Goal: Use online tool/utility: Utilize a website feature to perform a specific function

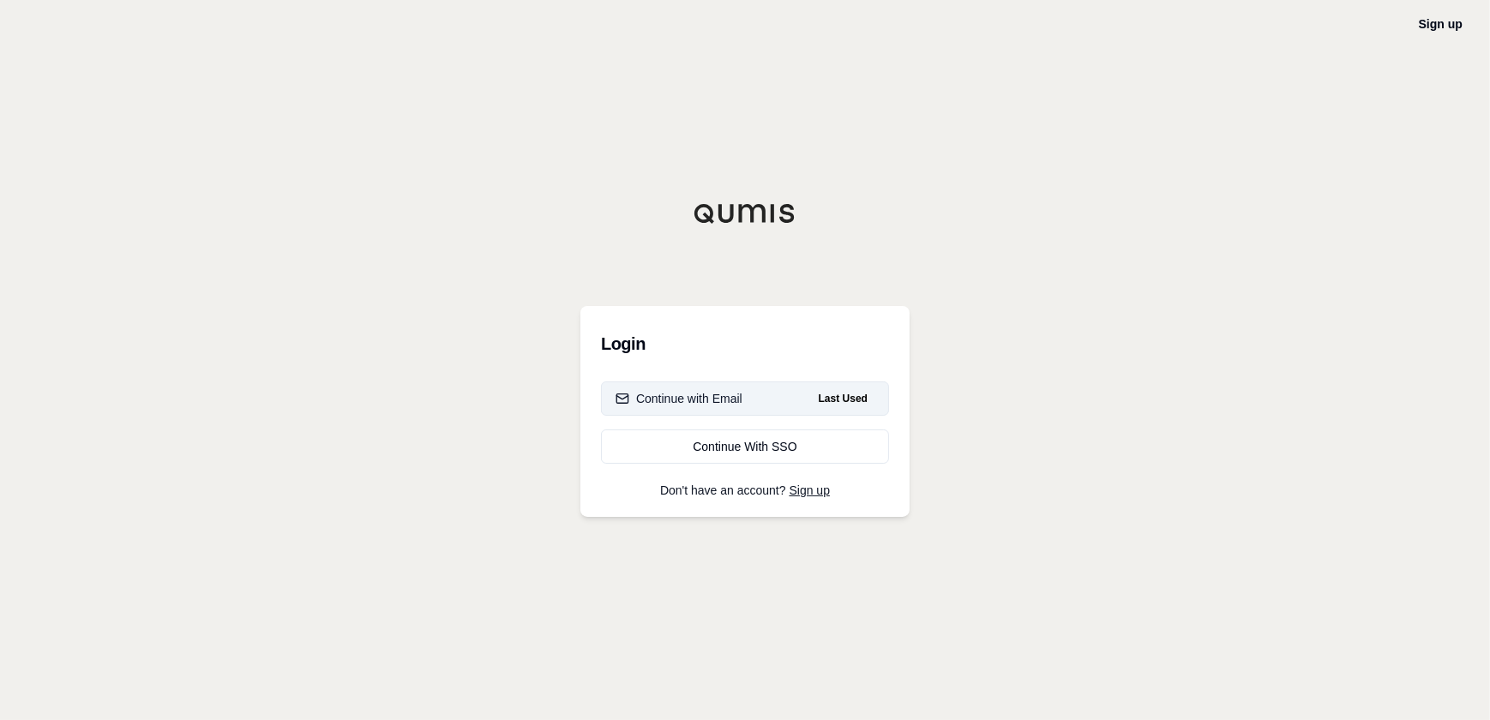
click at [689, 400] on div "Continue with Email" at bounding box center [679, 398] width 127 height 17
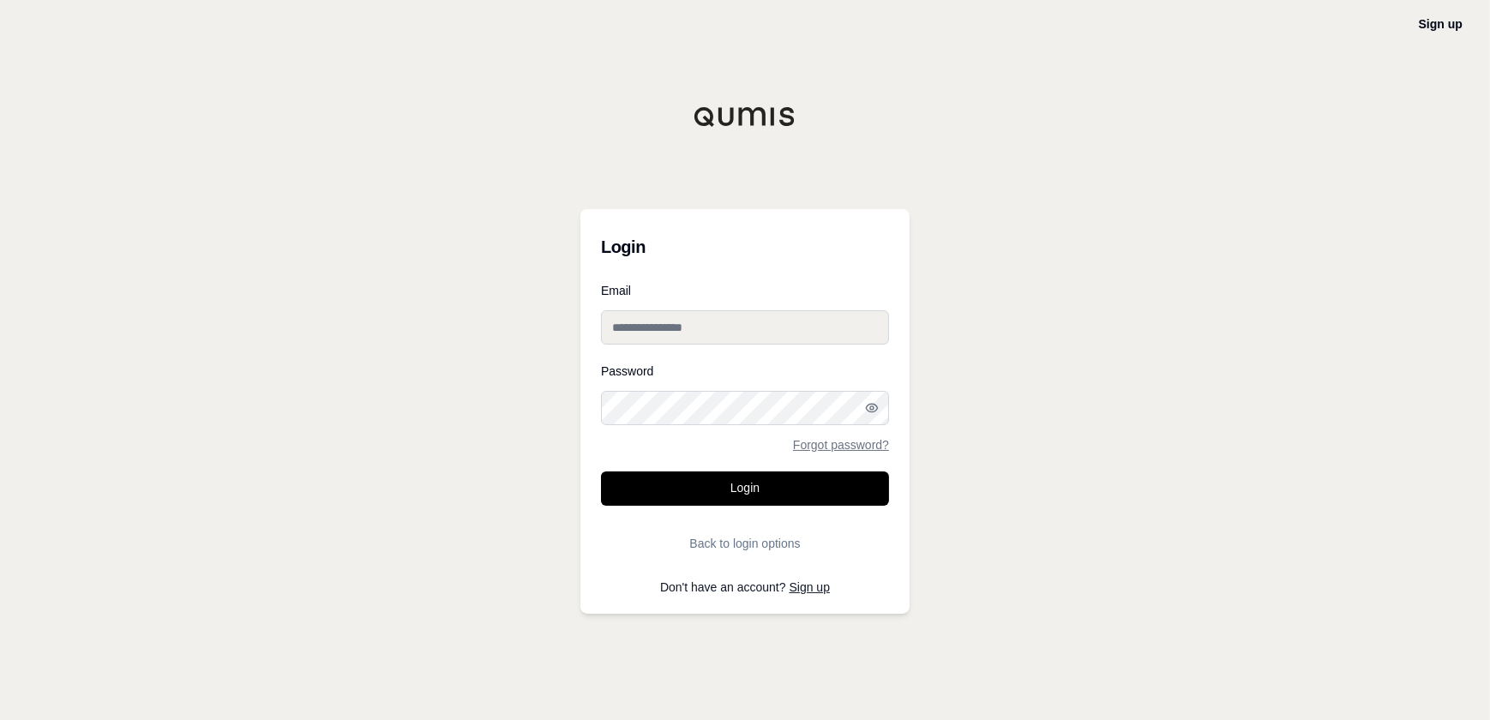
click at [700, 336] on input "Email" at bounding box center [745, 327] width 288 height 34
type input "**********"
click at [601, 472] on button "Login" at bounding box center [745, 489] width 288 height 34
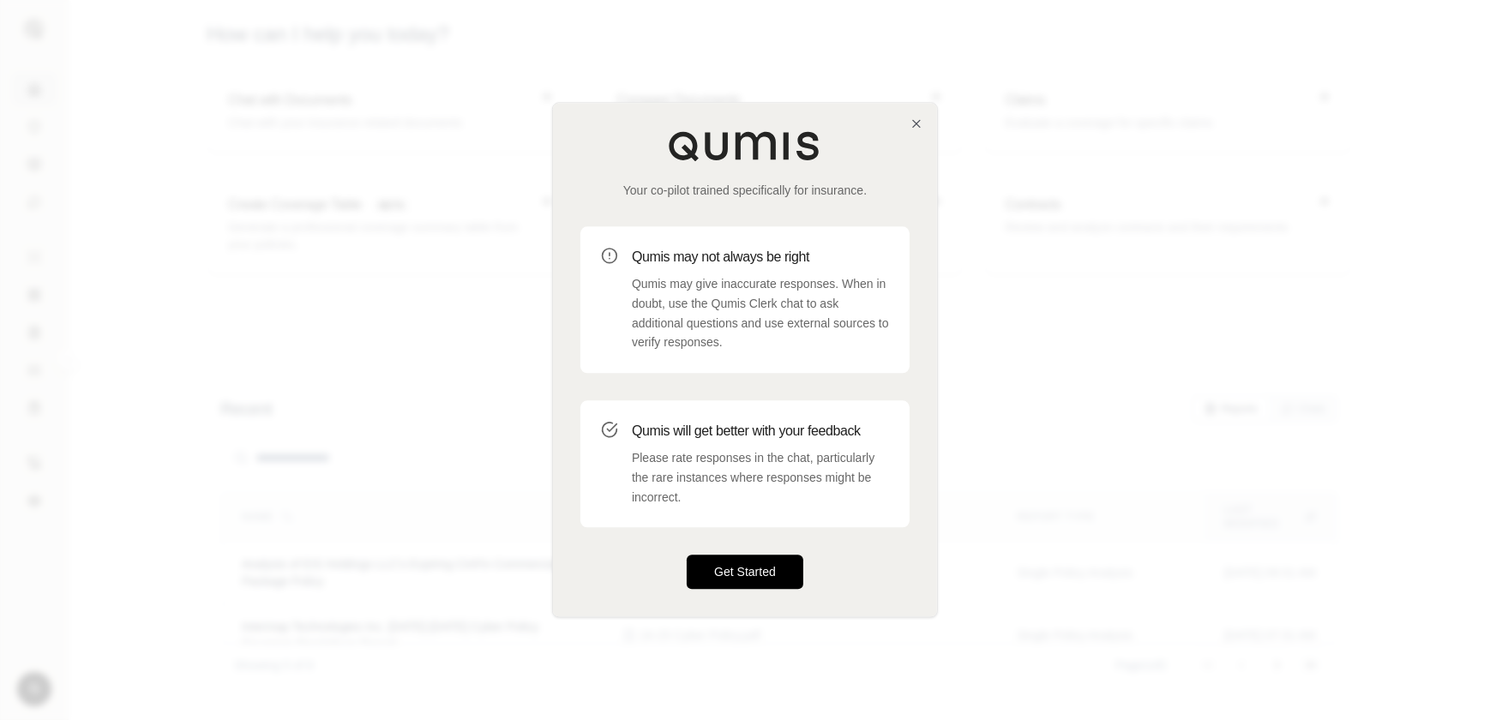
click at [706, 586] on button "Get Started" at bounding box center [745, 573] width 117 height 34
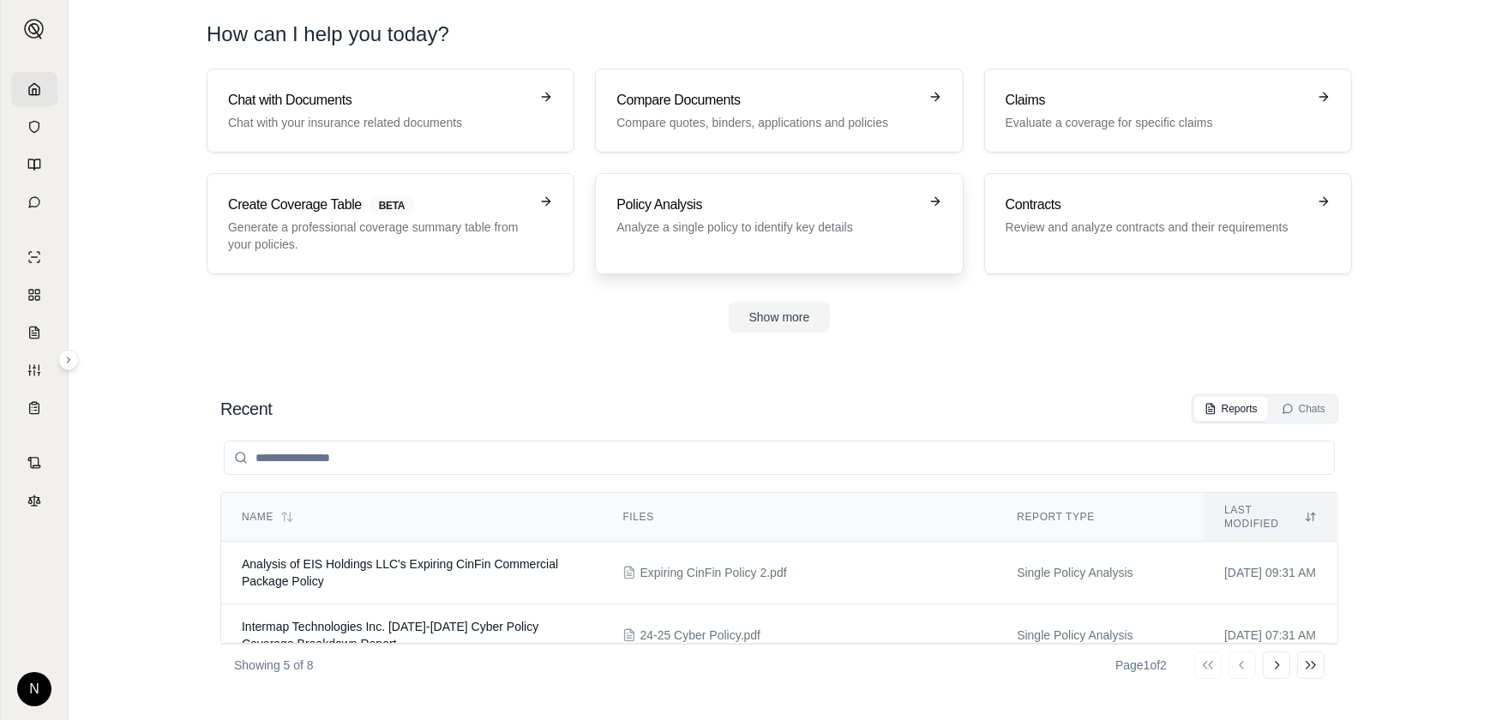
click at [752, 257] on link "Policy Analysis Analyze a single policy to identify key details" at bounding box center [779, 223] width 368 height 101
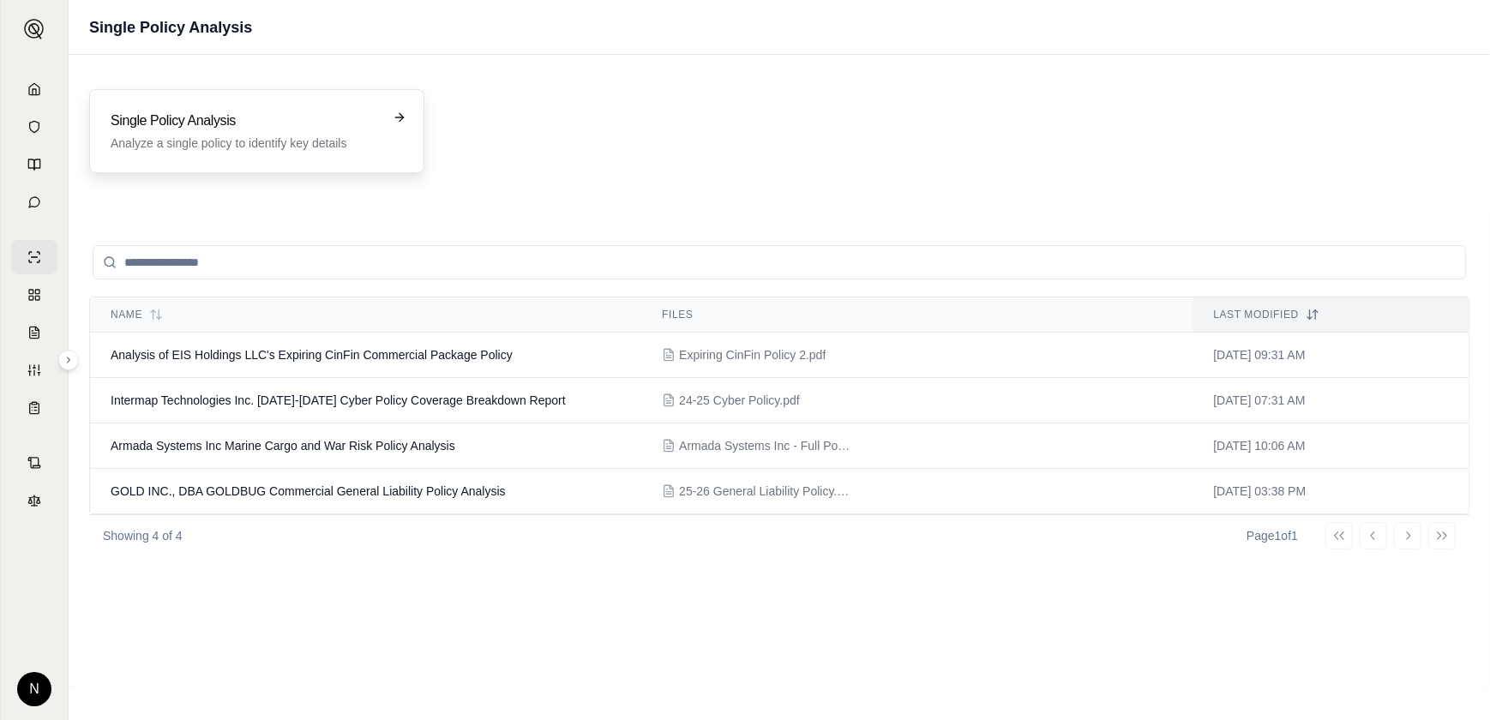
click at [317, 137] on p "Analyze a single policy to identify key details" at bounding box center [245, 143] width 268 height 17
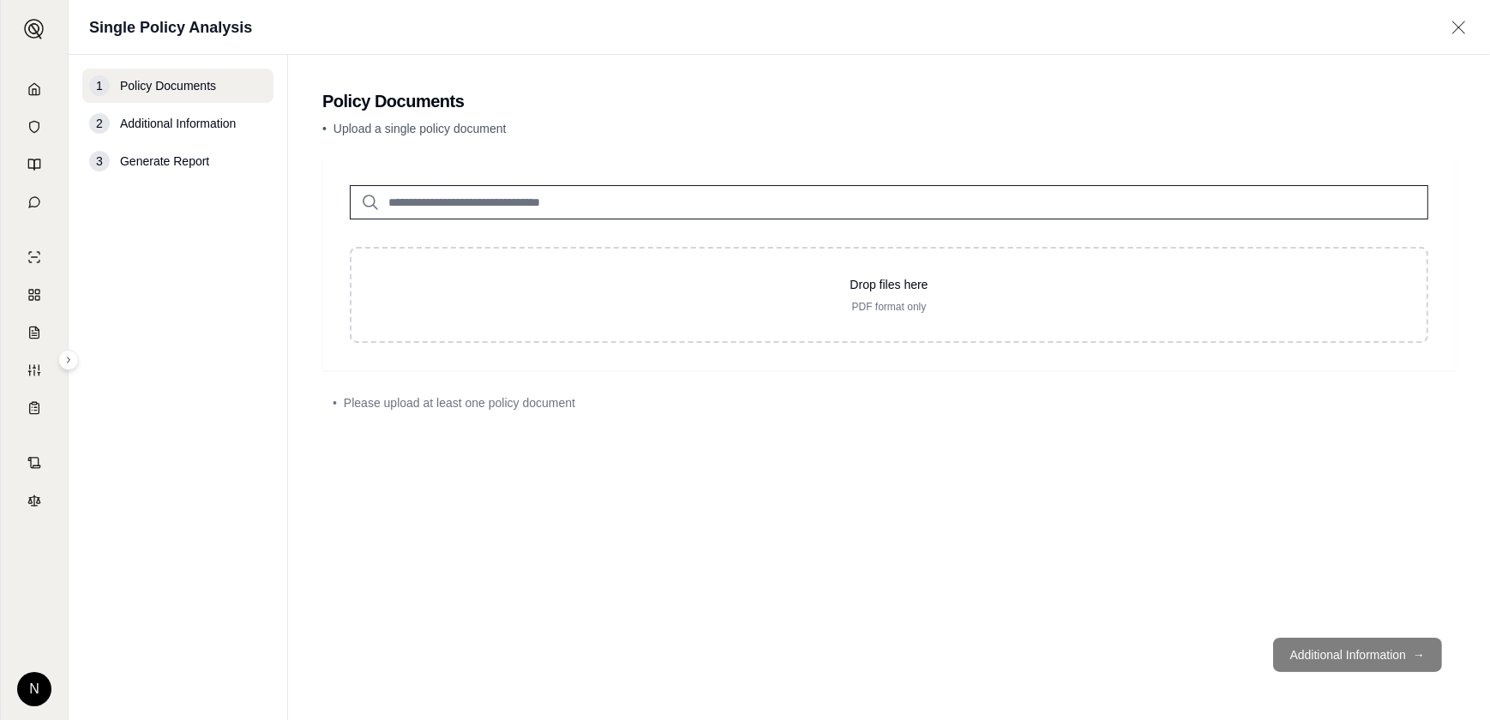
click at [695, 196] on input "search" at bounding box center [889, 202] width 1079 height 34
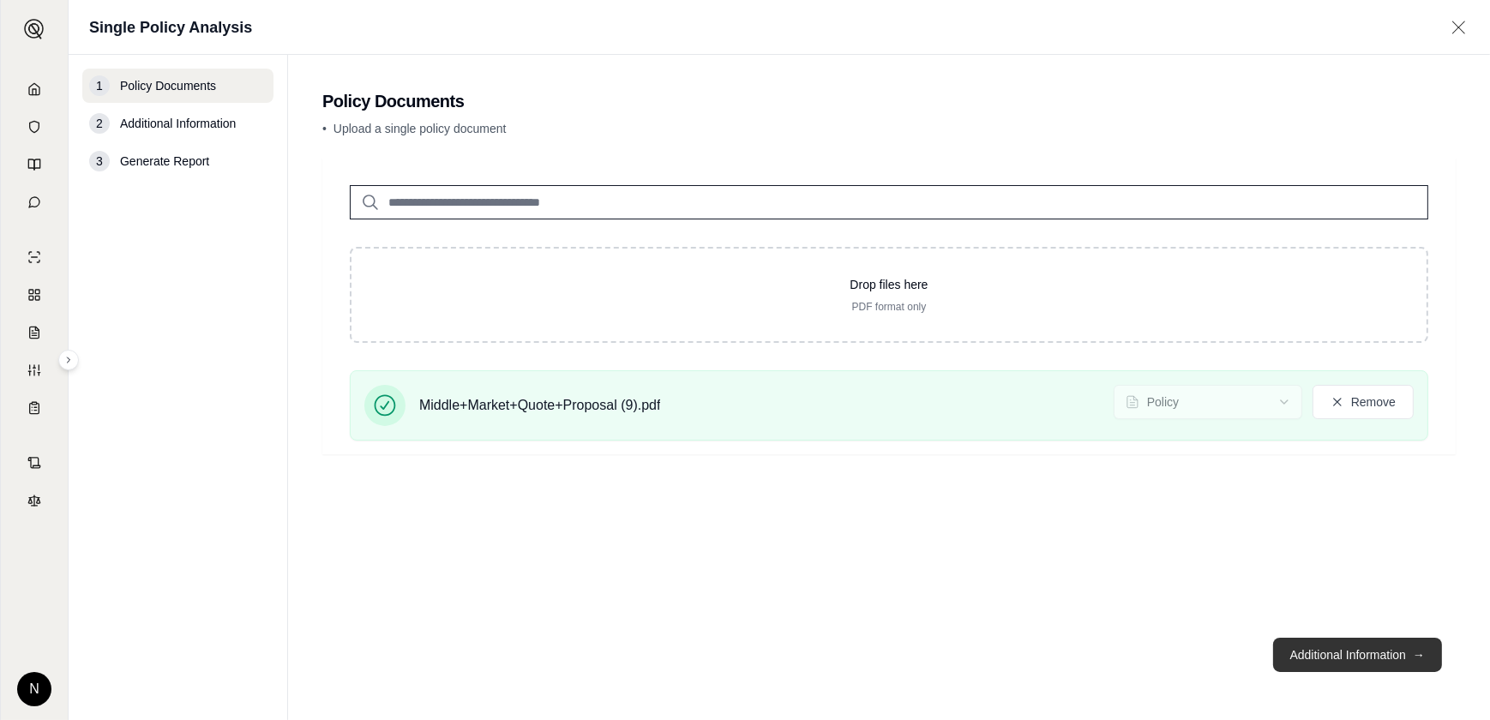
click at [1391, 646] on button "Additional Information →" at bounding box center [1357, 655] width 169 height 34
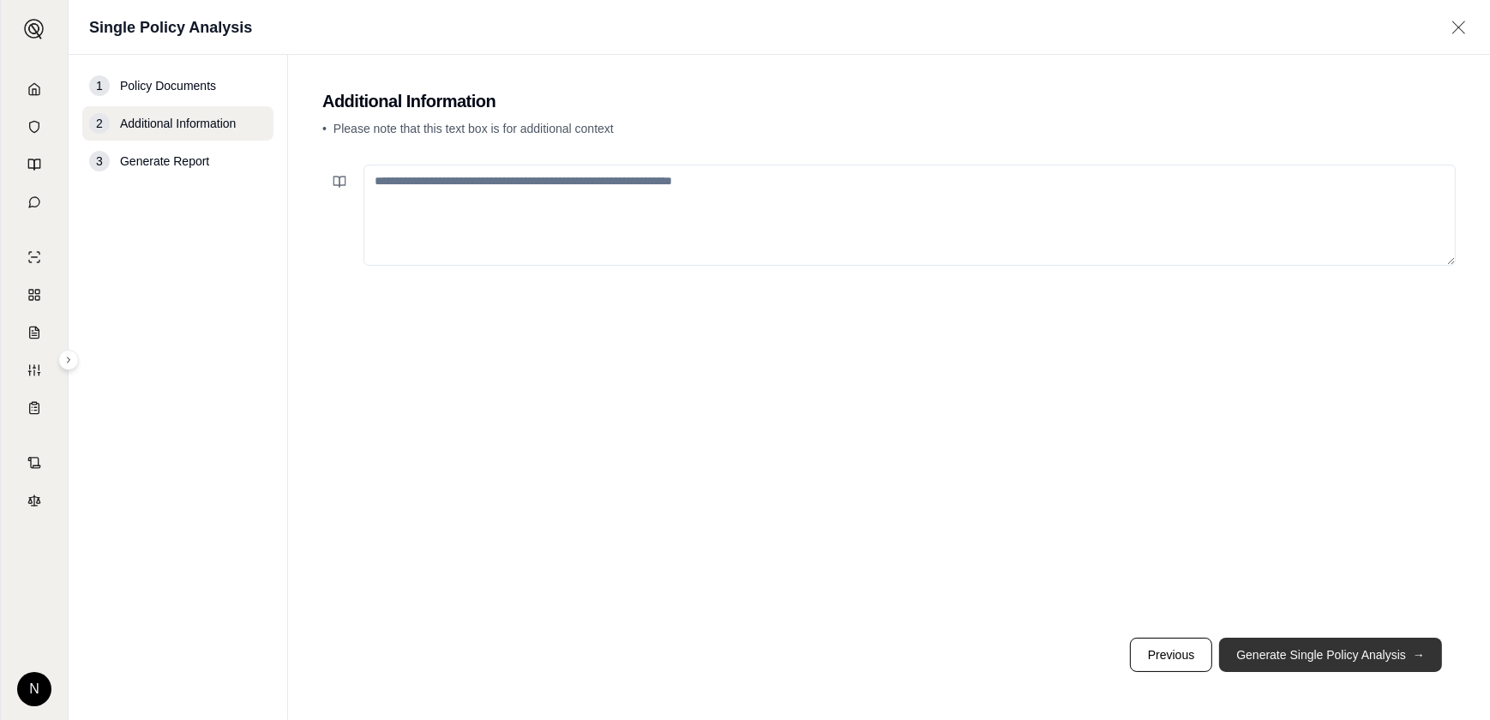
click at [1353, 639] on button "Generate Single Policy Analysis →" at bounding box center [1330, 655] width 223 height 34
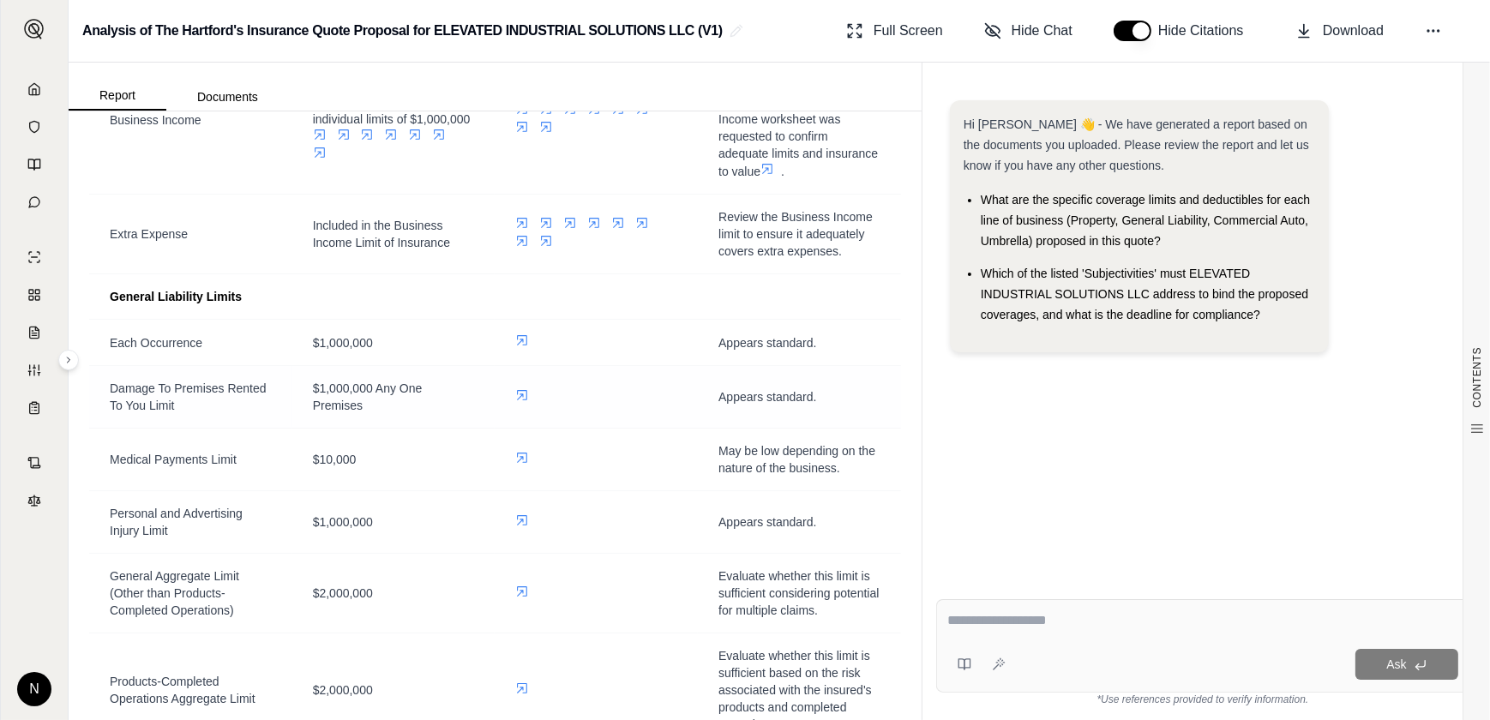
scroll to position [2182, 0]
drag, startPoint x: 376, startPoint y: 361, endPoint x: 110, endPoint y: 358, distance: 266.7
click at [110, 358] on tr "Each Occurrence $1,000,000 Appears standard." at bounding box center [495, 340] width 812 height 46
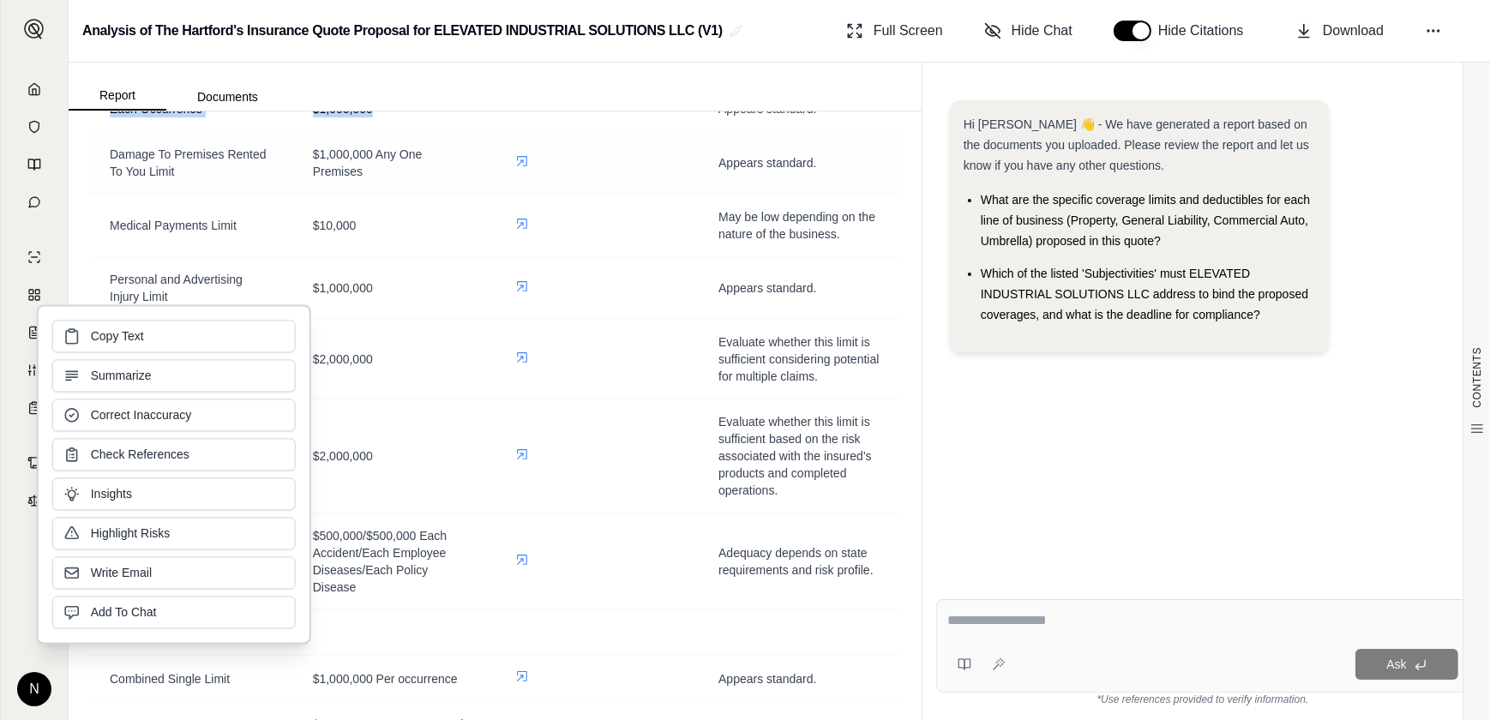
scroll to position [2416, 0]
click at [422, 424] on td "$2,000,000" at bounding box center [393, 454] width 203 height 114
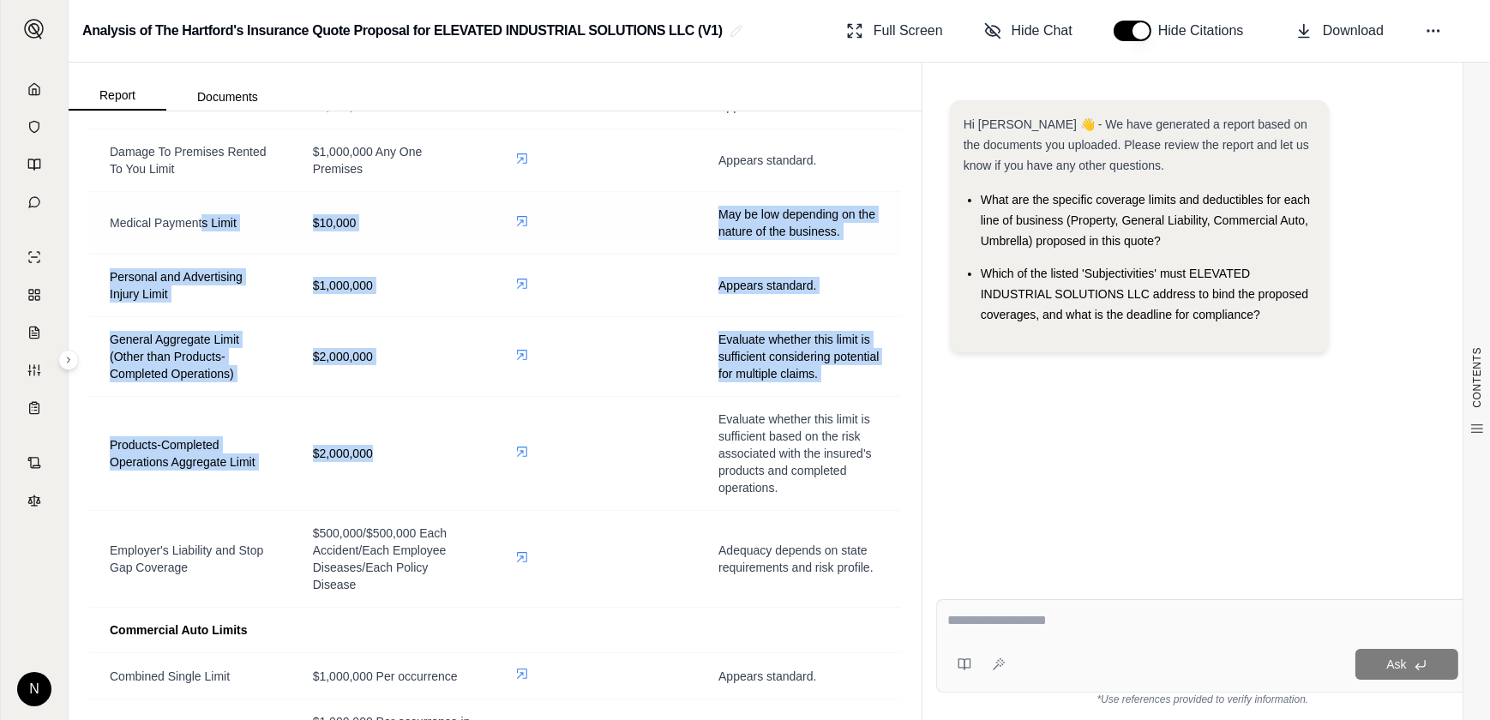
drag, startPoint x: 376, startPoint y: 476, endPoint x: 201, endPoint y: 230, distance: 301.9
click at [201, 230] on tbody "Property Choice Policy Limits Real Property $9,492,108 (Total Insured Values) L…" at bounding box center [495, 520] width 812 height 2845
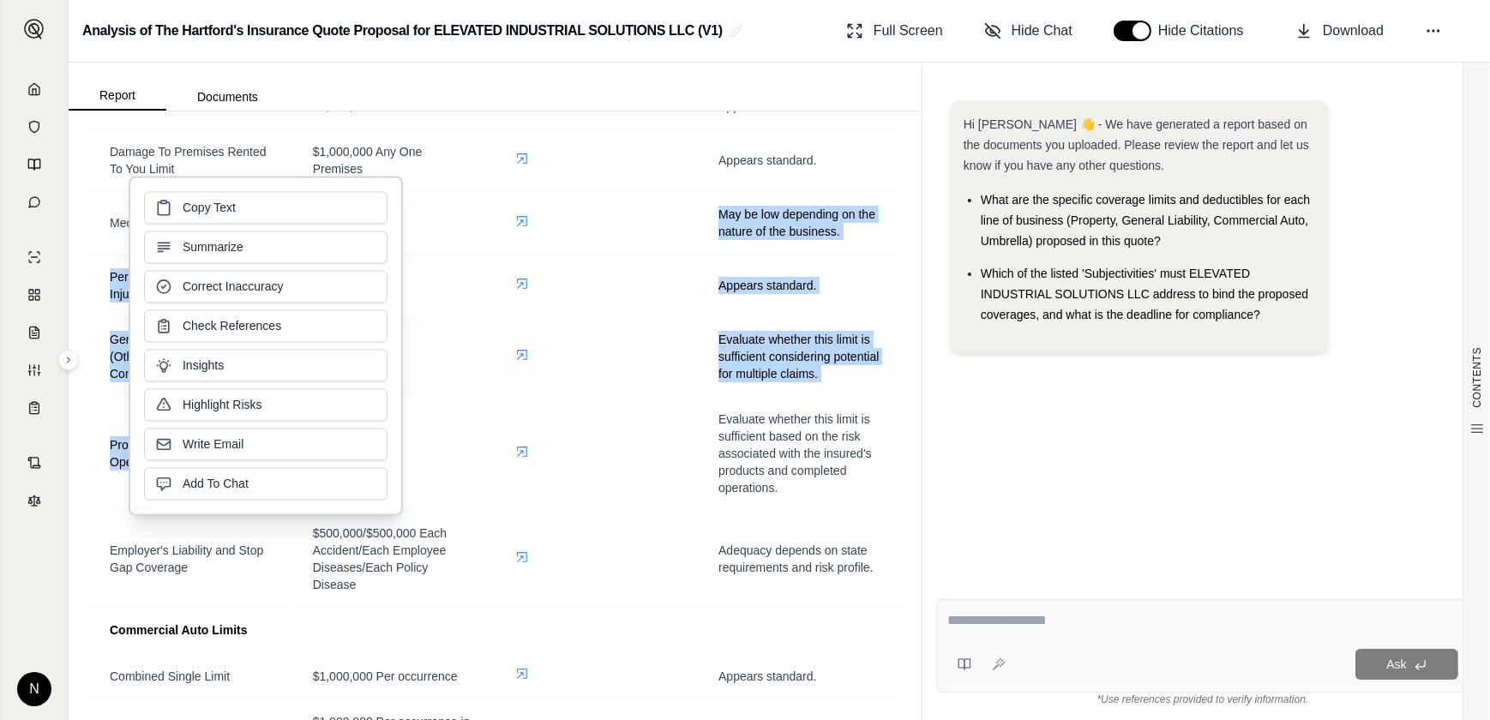
click at [446, 397] on td "$2,000,000" at bounding box center [393, 357] width 203 height 80
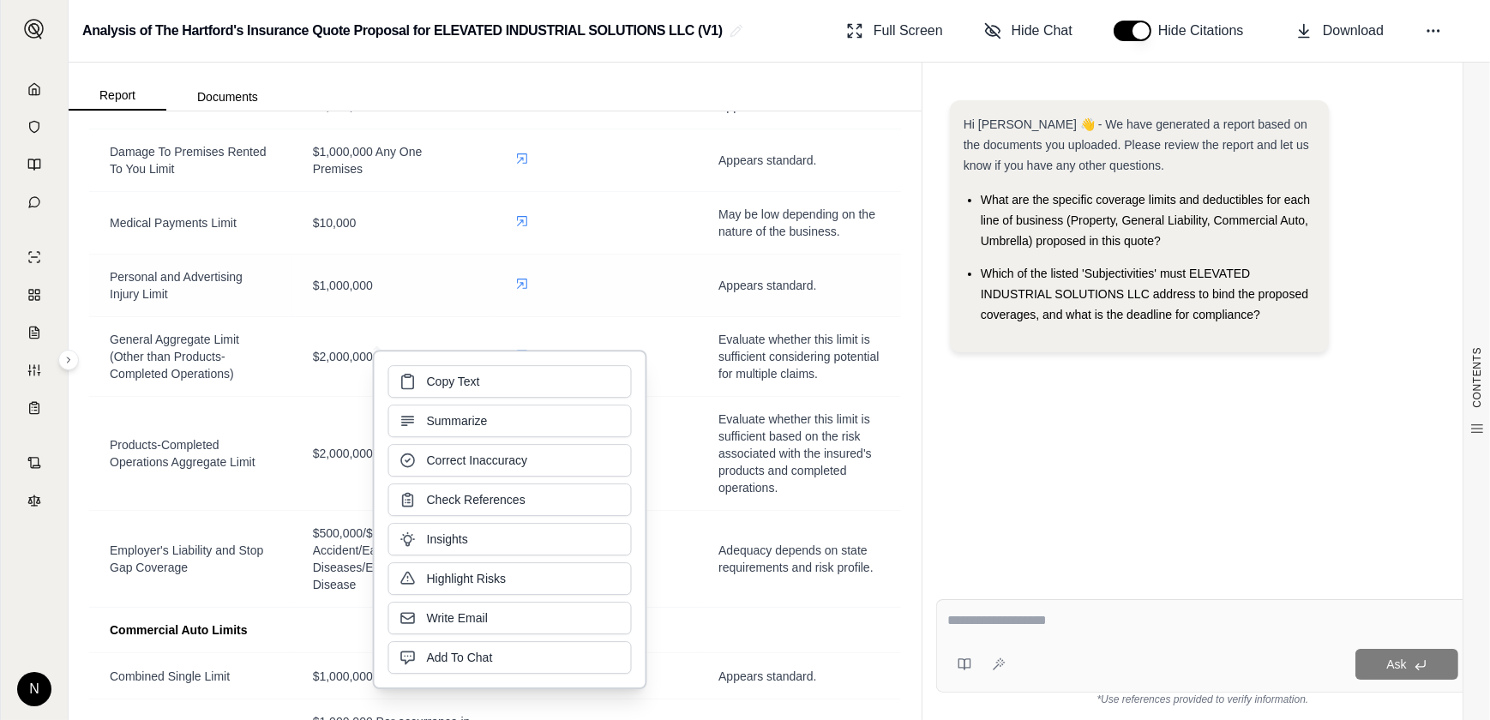
click at [445, 294] on div "$1,000,000" at bounding box center [394, 285] width 162 height 17
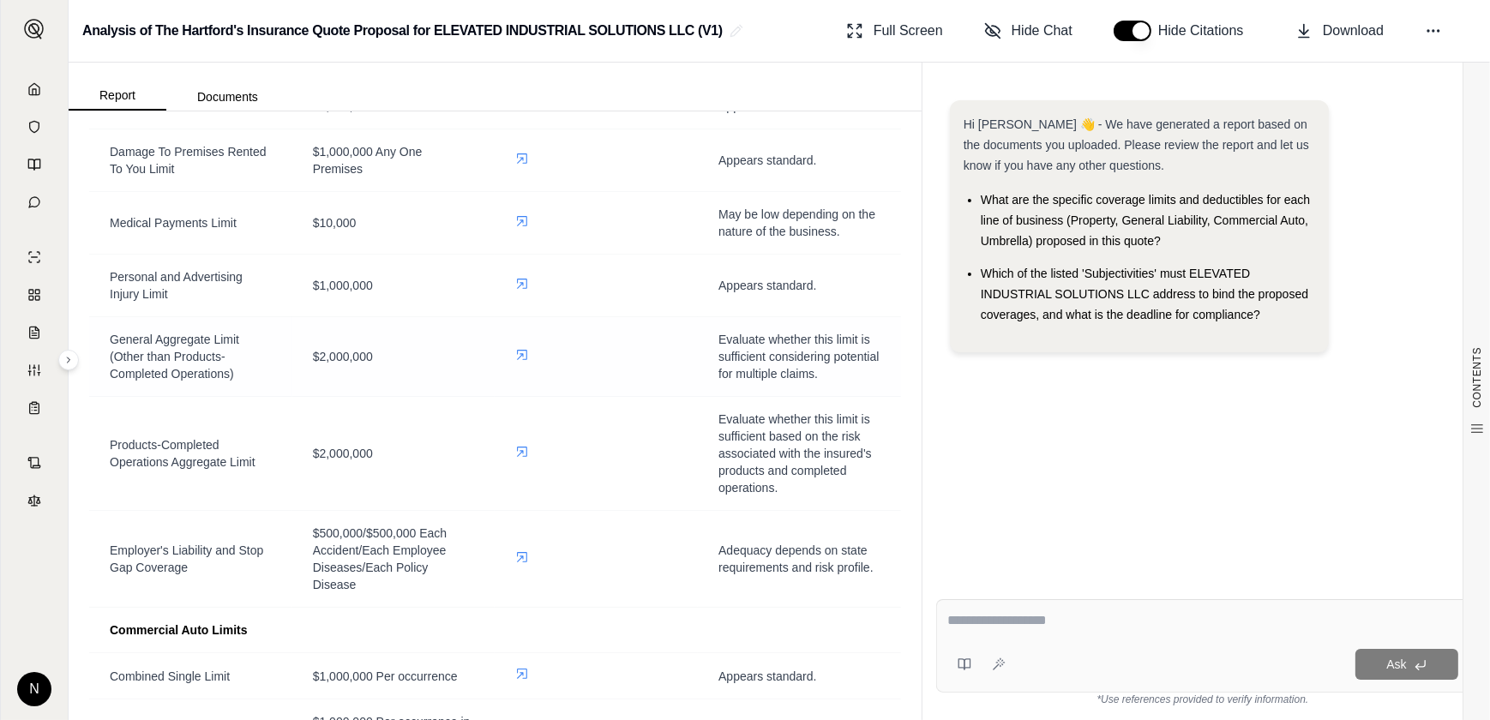
click at [363, 387] on td "$2,000,000" at bounding box center [393, 357] width 203 height 80
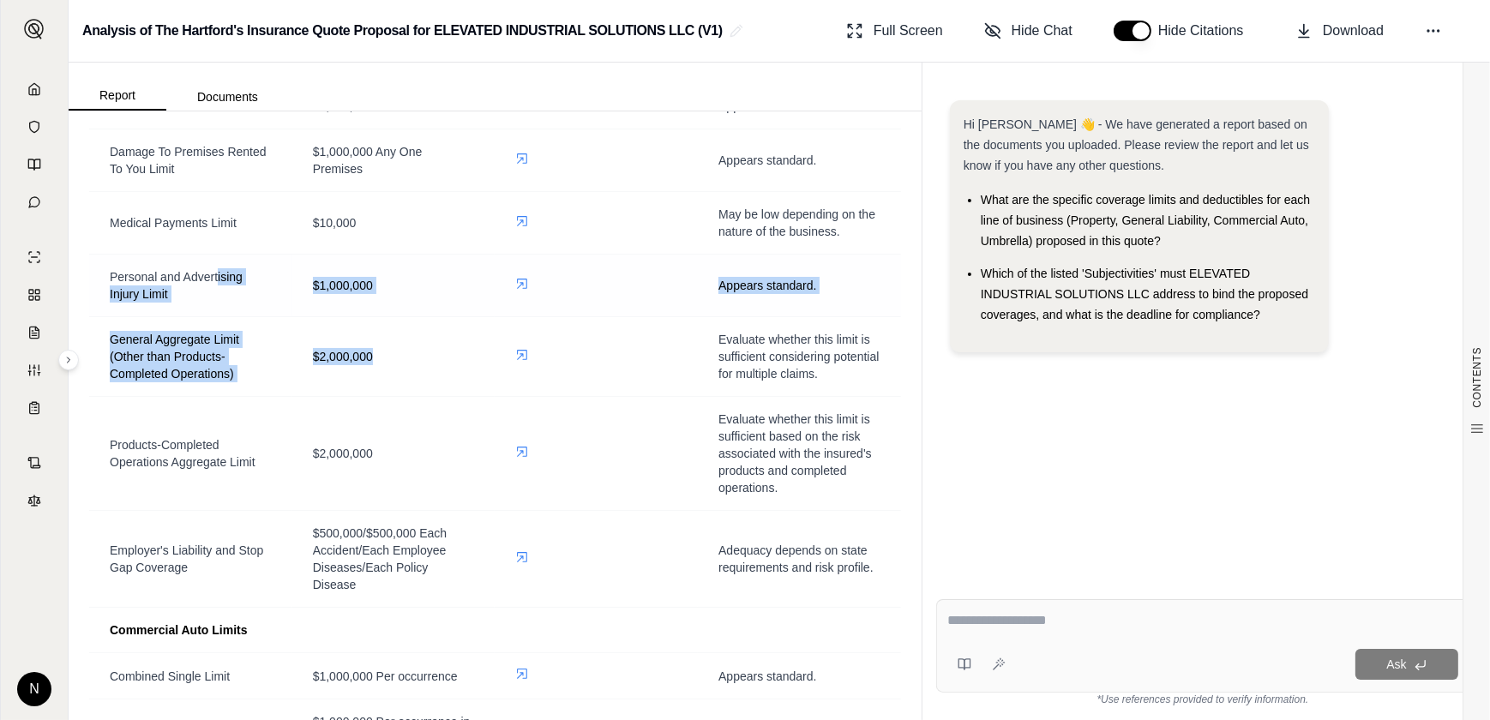
drag, startPoint x: 394, startPoint y: 371, endPoint x: 218, endPoint y: 293, distance: 192.3
click at [218, 293] on tbody "Property Choice Policy Limits Real Property $9,492,108 (Total Insured Values) L…" at bounding box center [495, 520] width 812 height 2845
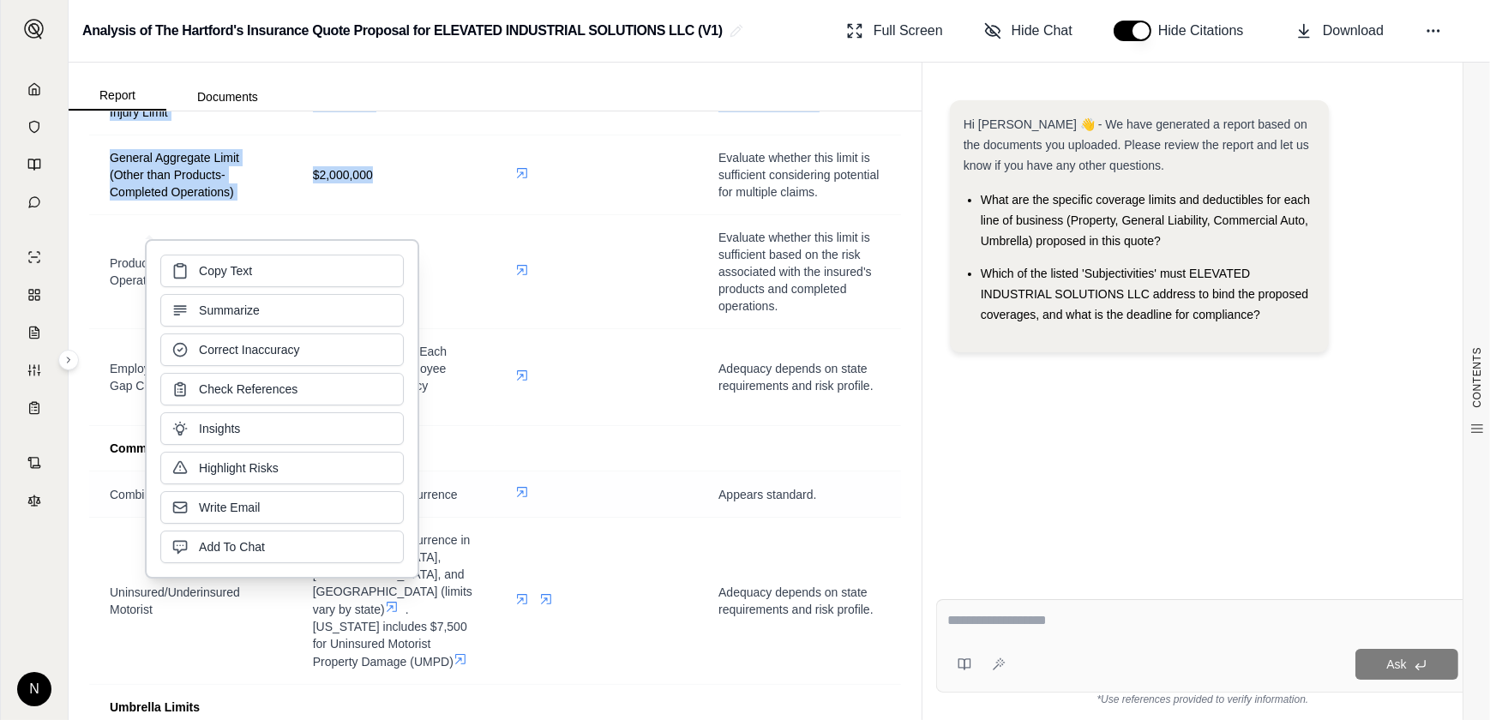
scroll to position [2961, 0]
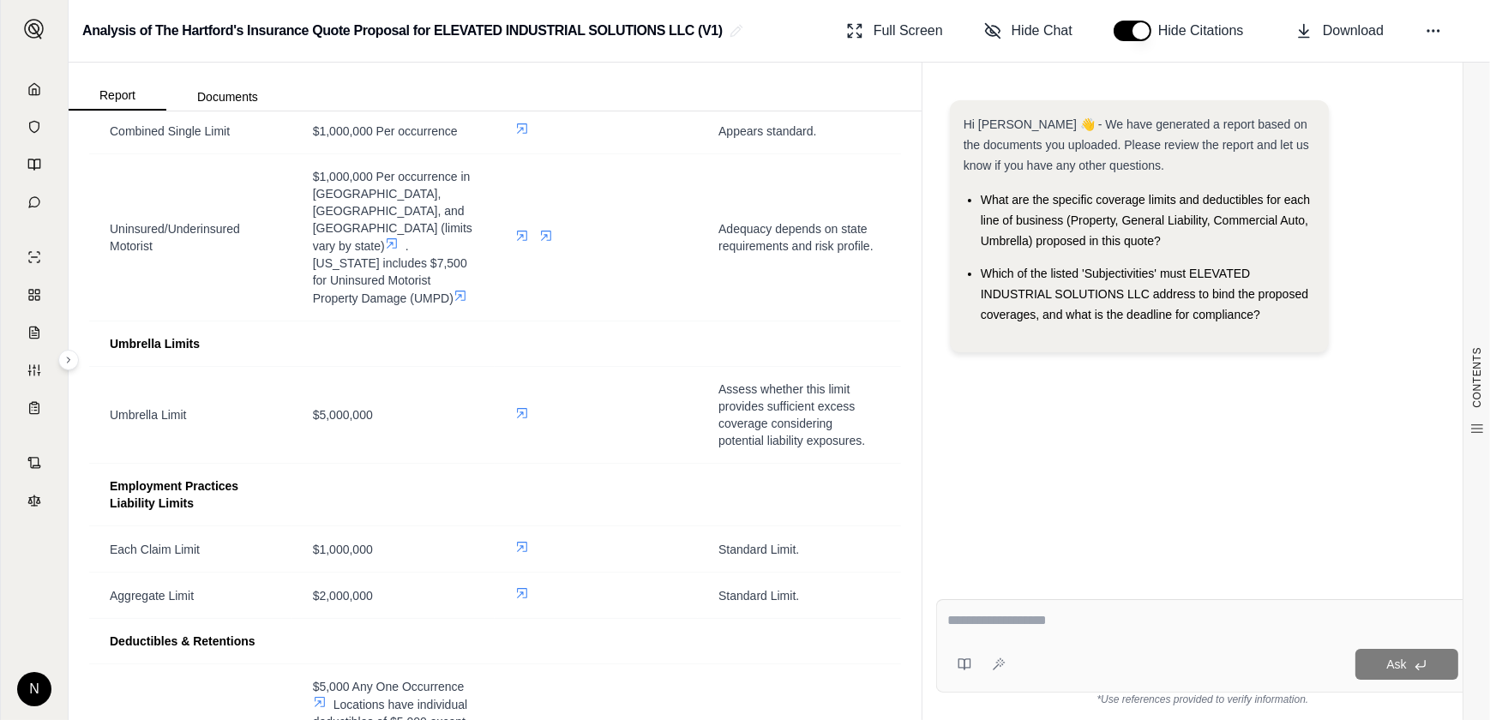
click at [1124, 630] on textarea at bounding box center [1203, 620] width 512 height 21
type textarea "**********"
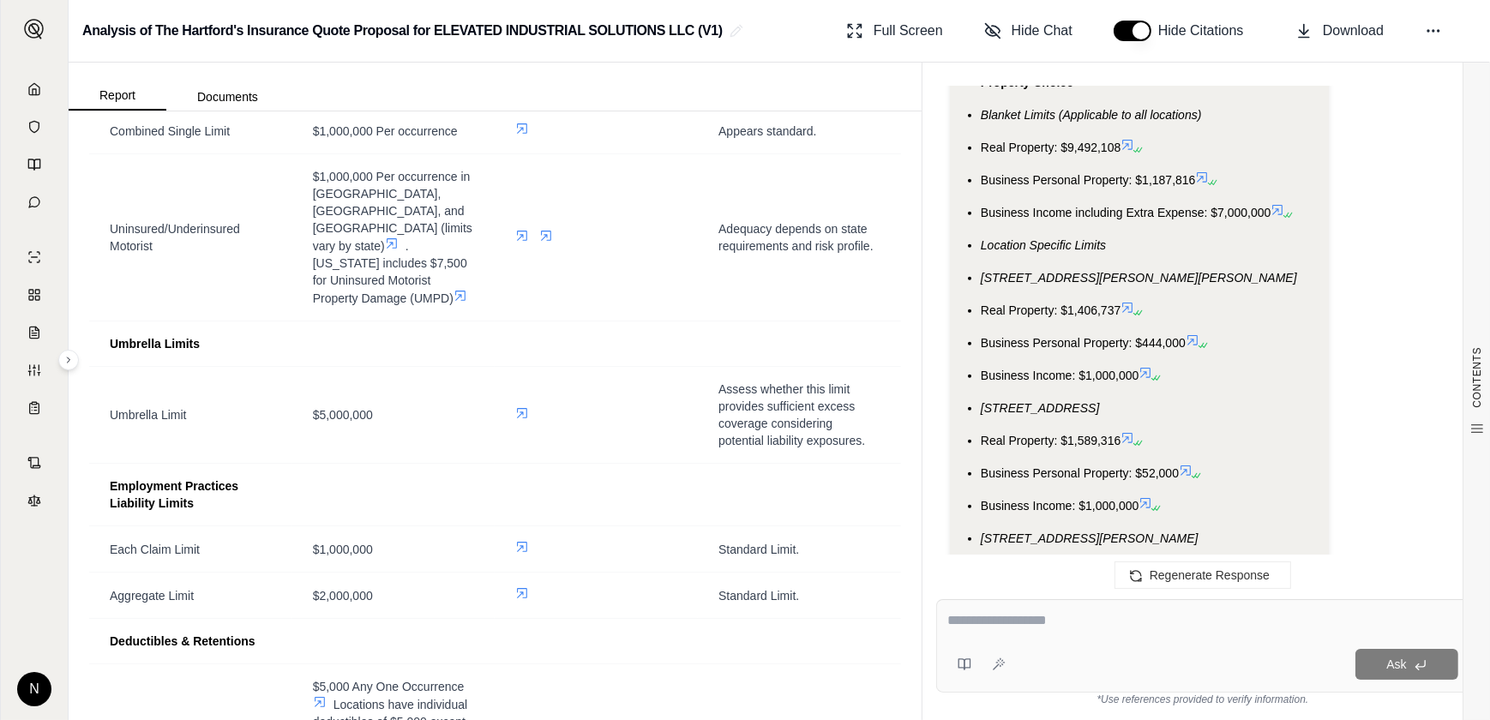
scroll to position [1485, 0]
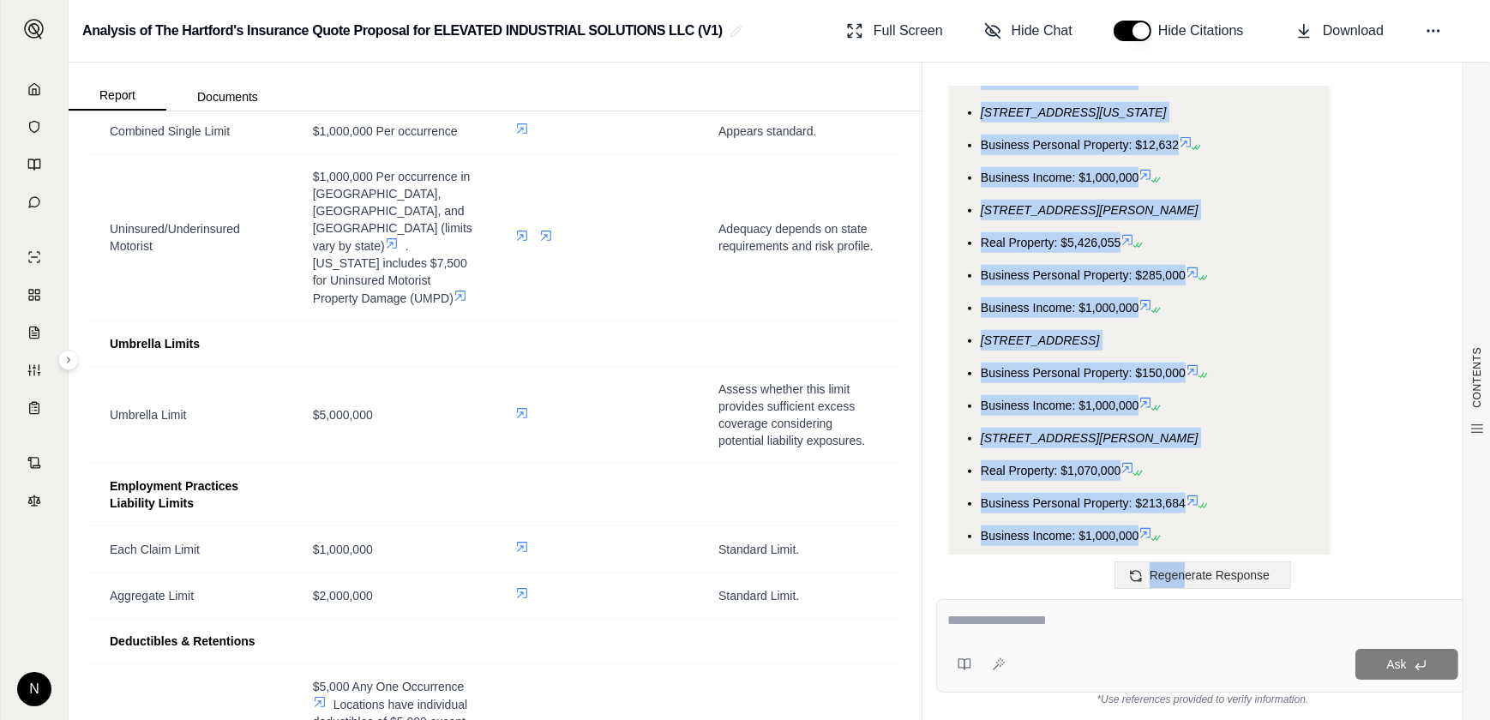
scroll to position [2185, 0]
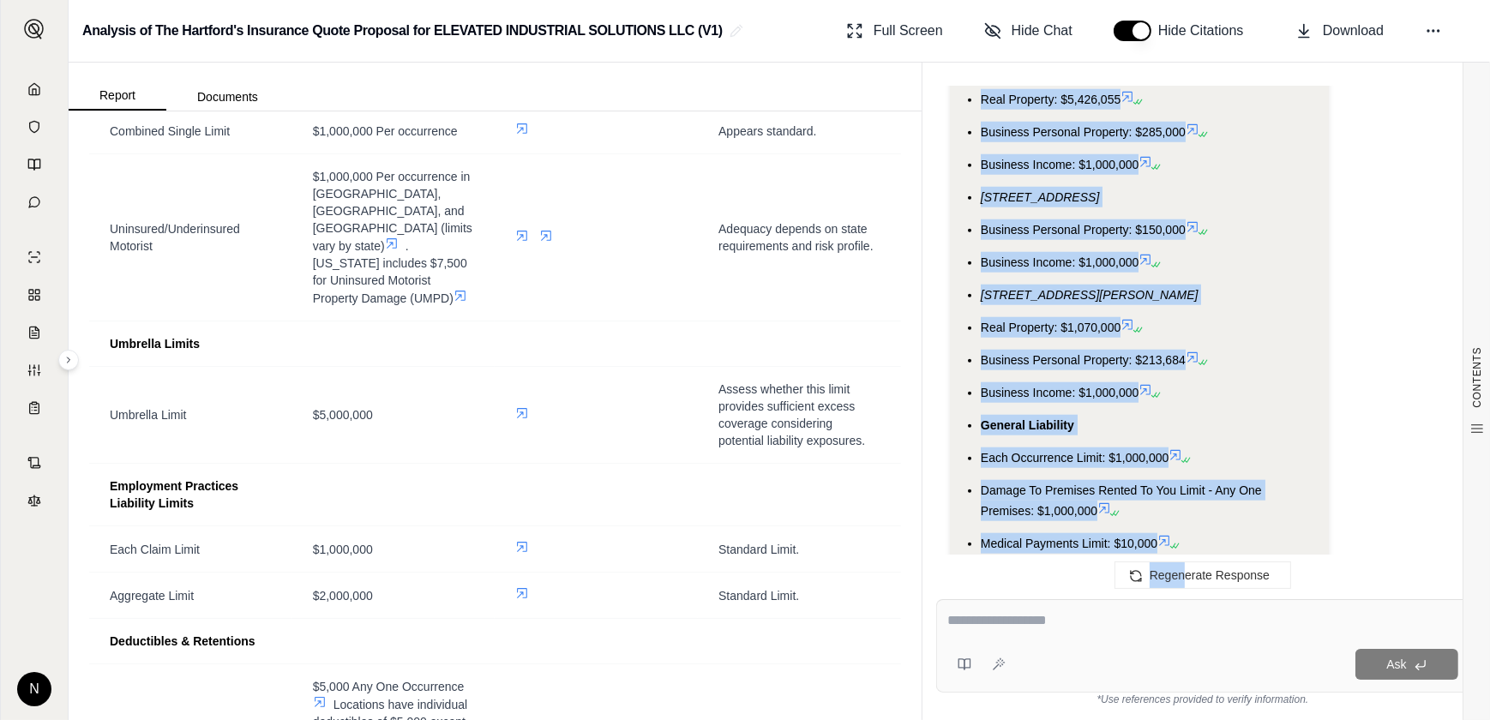
drag, startPoint x: 981, startPoint y: 147, endPoint x: 1157, endPoint y: 418, distance: 322.9
click at [1157, 418] on ul "Property Choice Blanket Limits (Applicable to all locations) Real Property: $9,…" at bounding box center [1140, 269] width 352 height 1728
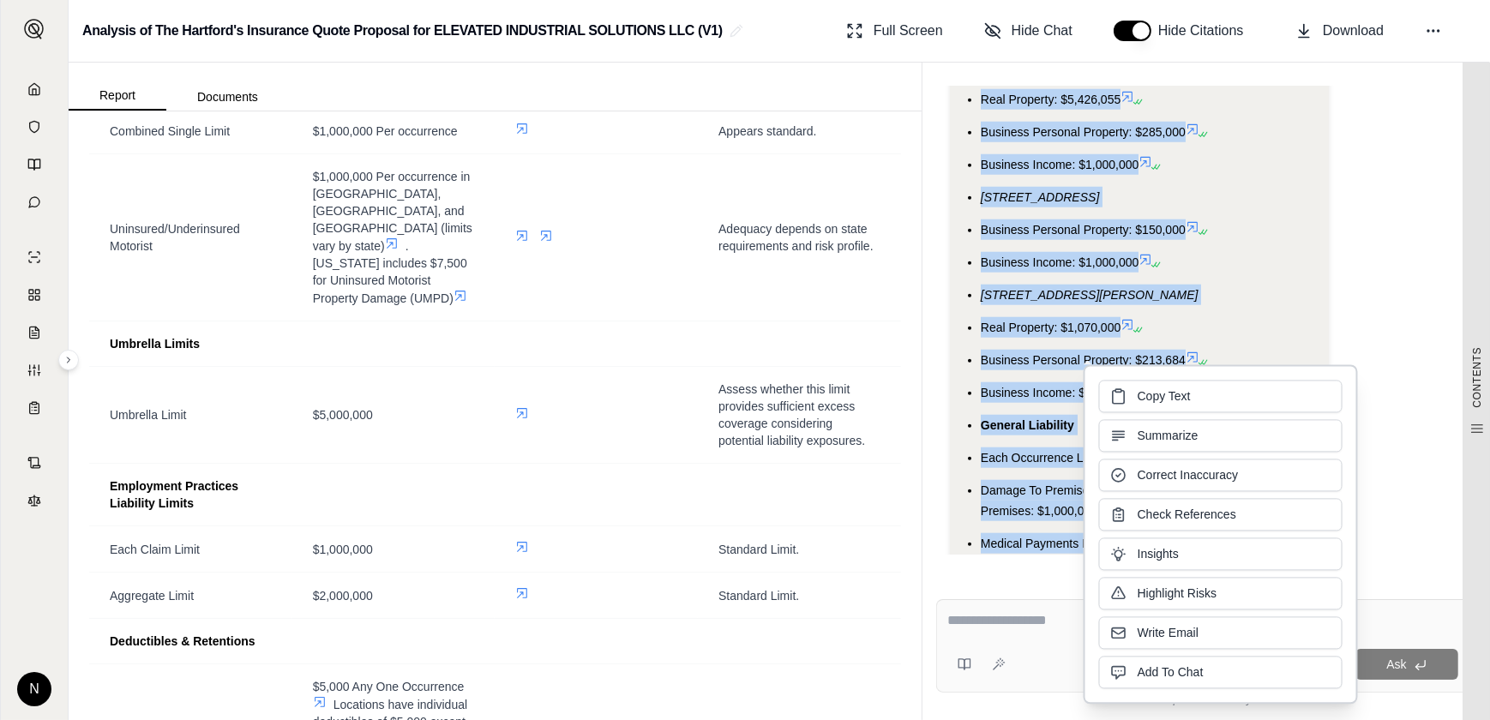
copy ul "Blanket Limits (Applicable to all locations) Real Property: $9,492,108 Business…"
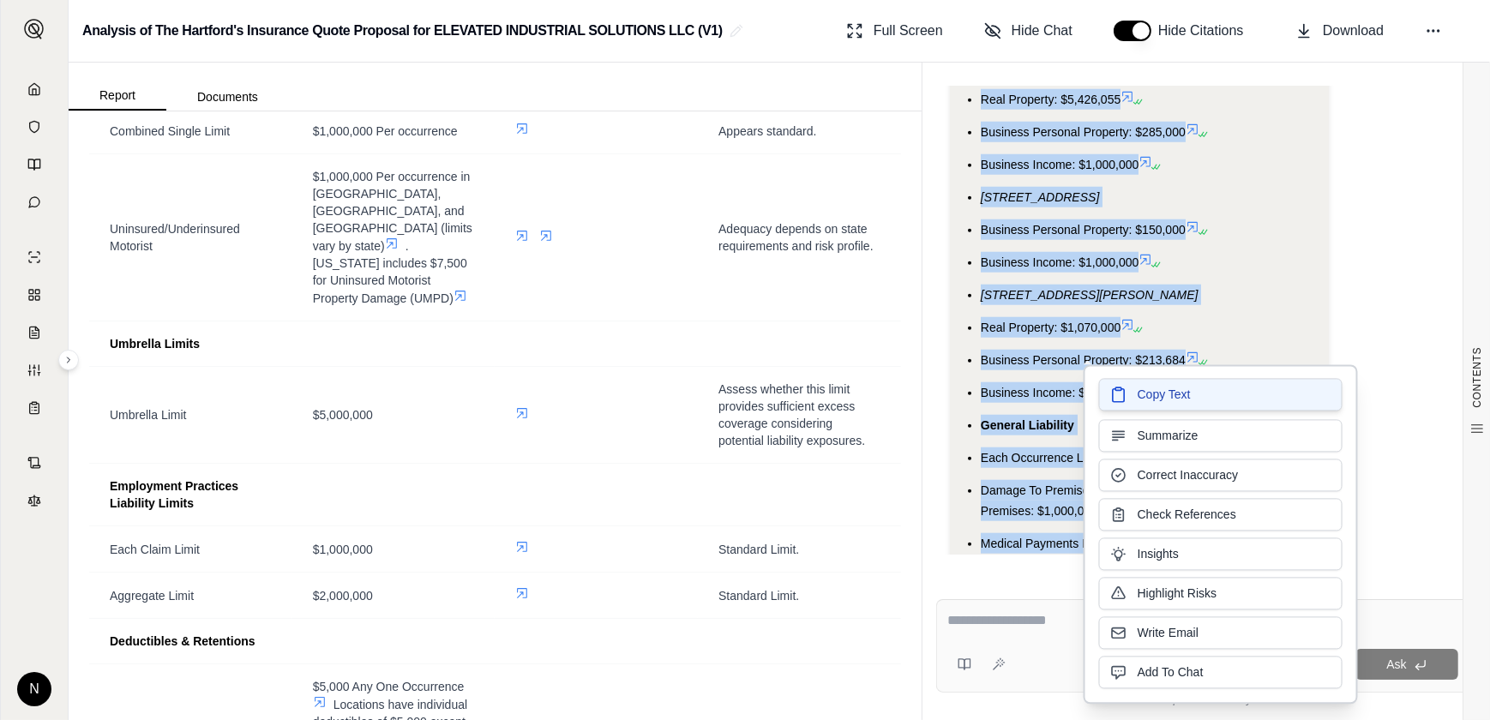
click at [1210, 394] on button "Copy Text" at bounding box center [1220, 394] width 243 height 33
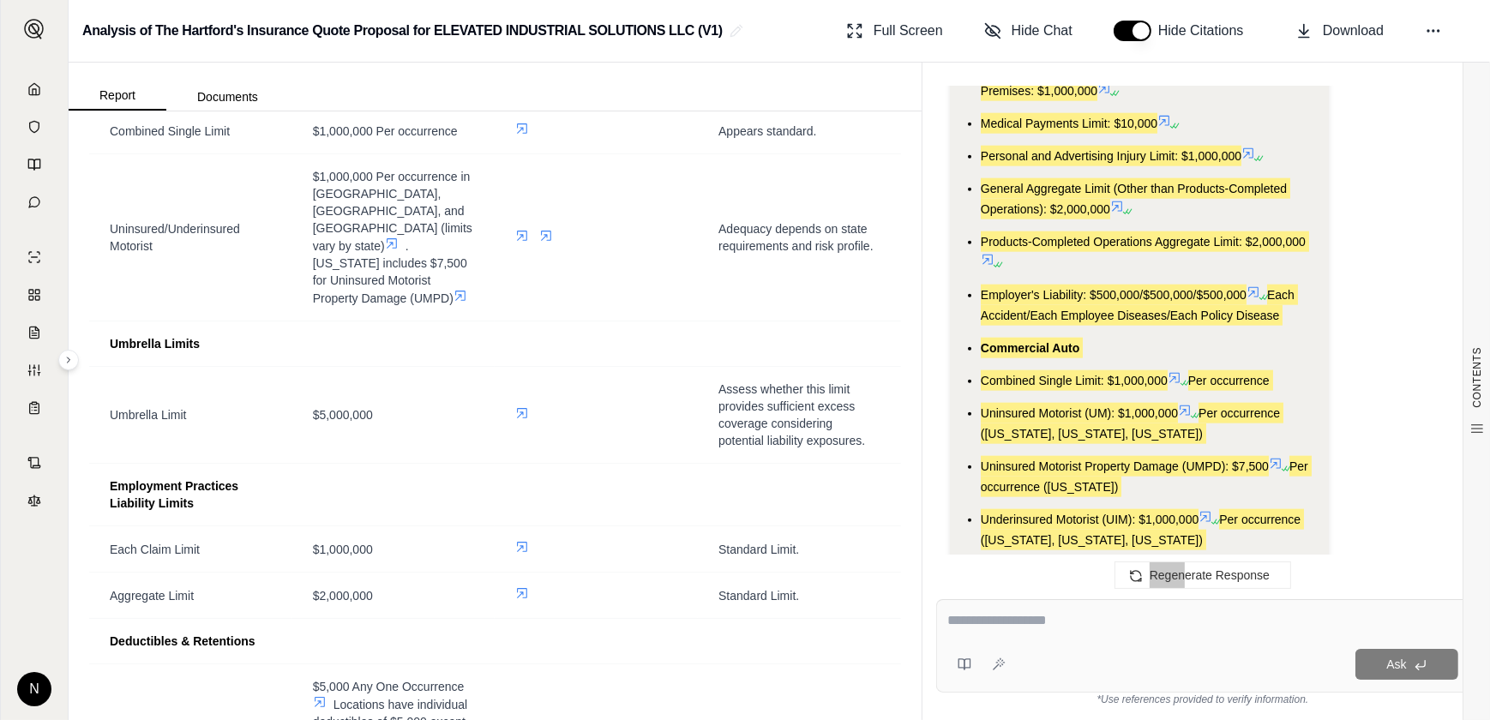
scroll to position [2653, 0]
